Goal: Understand process/instructions: Learn how to perform a task or action

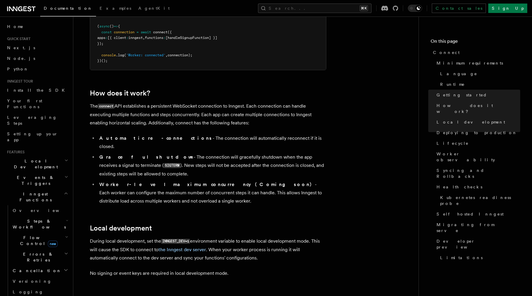
scroll to position [556, 0]
drag, startPoint x: 163, startPoint y: 211, endPoint x: 190, endPoint y: 211, distance: 26.6
click at [190, 239] on code "INNGEST_DEV=1" at bounding box center [175, 241] width 29 height 5
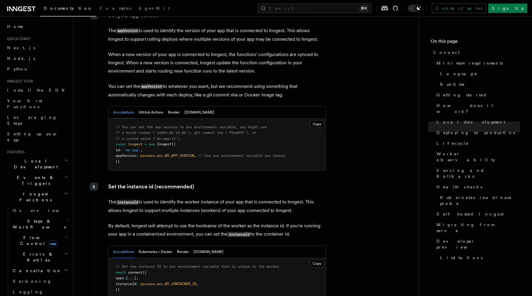
scroll to position [965, 0]
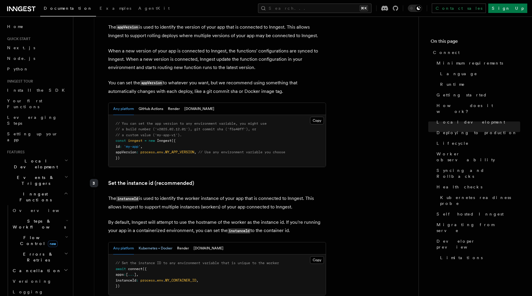
click at [165, 243] on button "Kubernetes + Docker" at bounding box center [156, 249] width 34 height 12
click at [181, 243] on button "Render" at bounding box center [183, 249] width 12 height 12
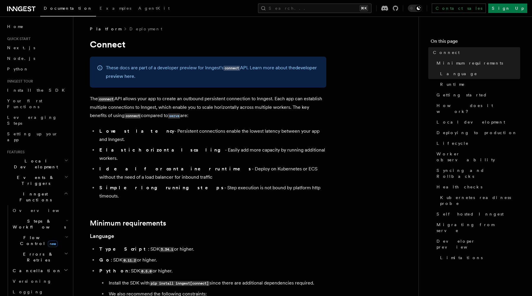
scroll to position [618, 0]
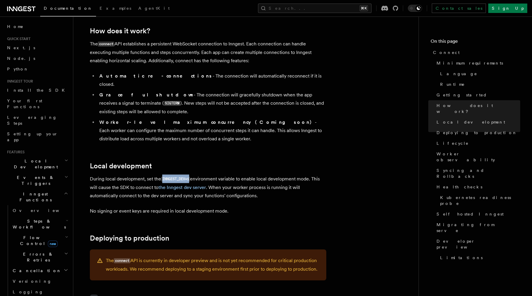
drag, startPoint x: 162, startPoint y: 149, endPoint x: 190, endPoint y: 149, distance: 28.1
click at [190, 177] on code "INNGEST_DEV=1" at bounding box center [175, 179] width 29 height 5
copy code "INNGEST_DEV=1"
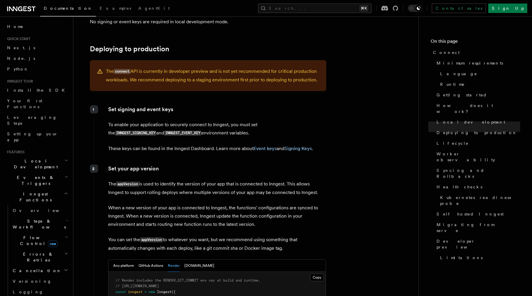
scroll to position [808, 0]
drag, startPoint x: 267, startPoint y: 94, endPoint x: 308, endPoint y: 97, distance: 41.5
click at [308, 120] on p "To enable your application to securely connect to Inngest, you must set the INN…" at bounding box center [217, 128] width 218 height 17
copy code "INNGEST_SIGNING_KEY"
click at [164, 131] on code "INNGEST_EVENT_KEY" at bounding box center [182, 133] width 37 height 5
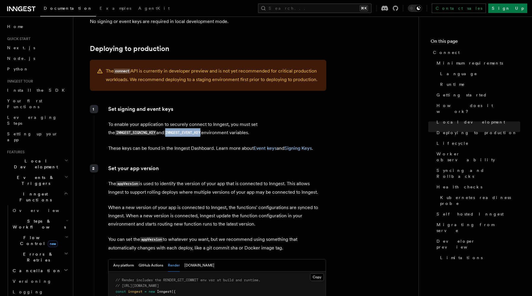
click at [164, 131] on code "INNGEST_EVENT_KEY" at bounding box center [182, 133] width 37 height 5
copy code "INNGEST_EVENT_KEY"
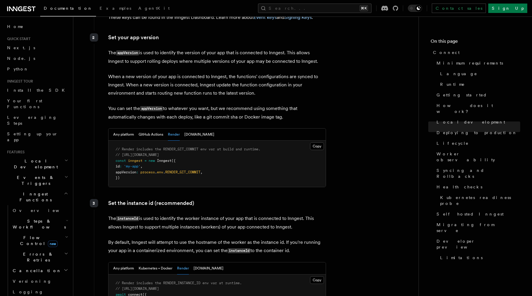
scroll to position [954, 0]
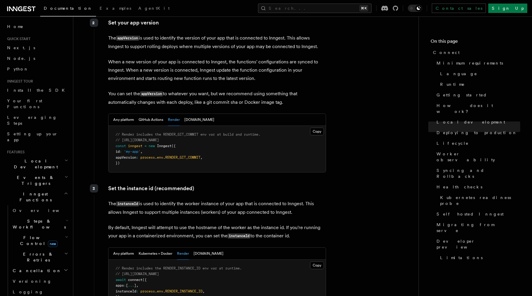
click at [229, 194] on div "Set the instance id (recommended) The instanceId is used to identify the worker…" at bounding box center [210, 248] width 232 height 132
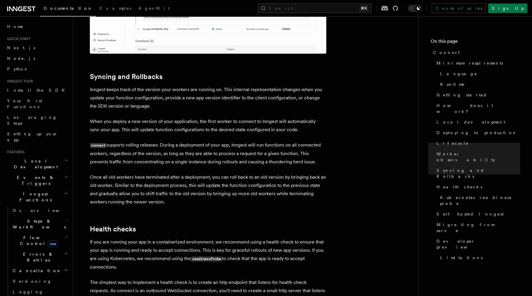
scroll to position [1594, 0]
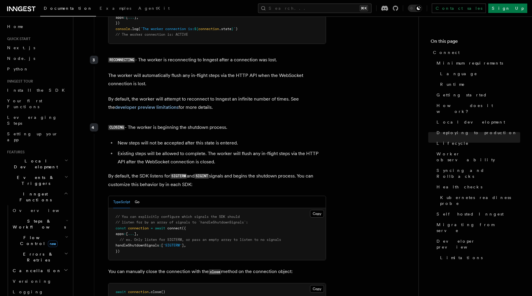
click at [126, 244] on span "handleShutdownSignals" at bounding box center [136, 246] width 43 height 4
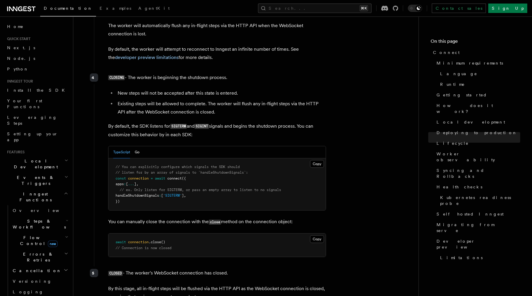
scroll to position [1650, 0]
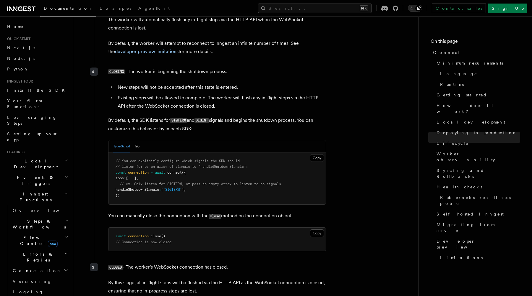
click at [145, 171] on pre "// You can explicitly configure which signals the SDK should // listen for by a…" at bounding box center [216, 179] width 217 height 52
